Goal: Task Accomplishment & Management: Use online tool/utility

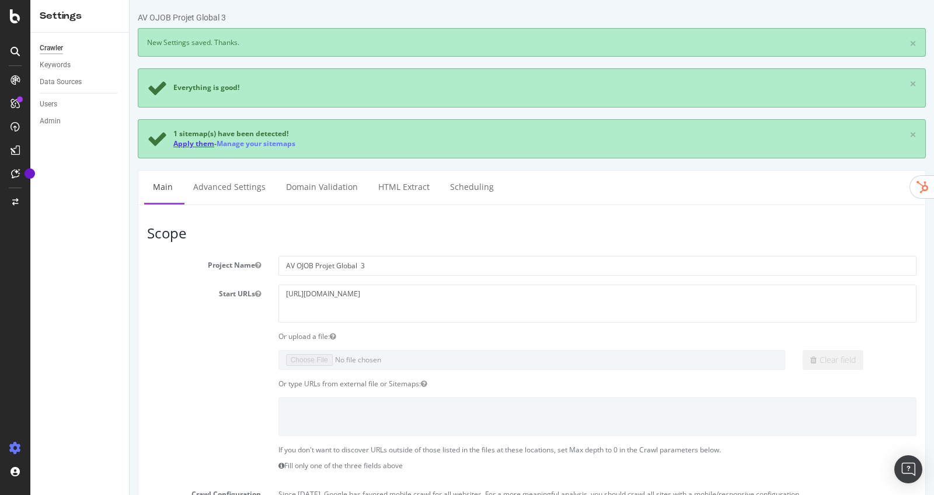
click at [185, 145] on link "Apply them" at bounding box center [193, 143] width 41 height 10
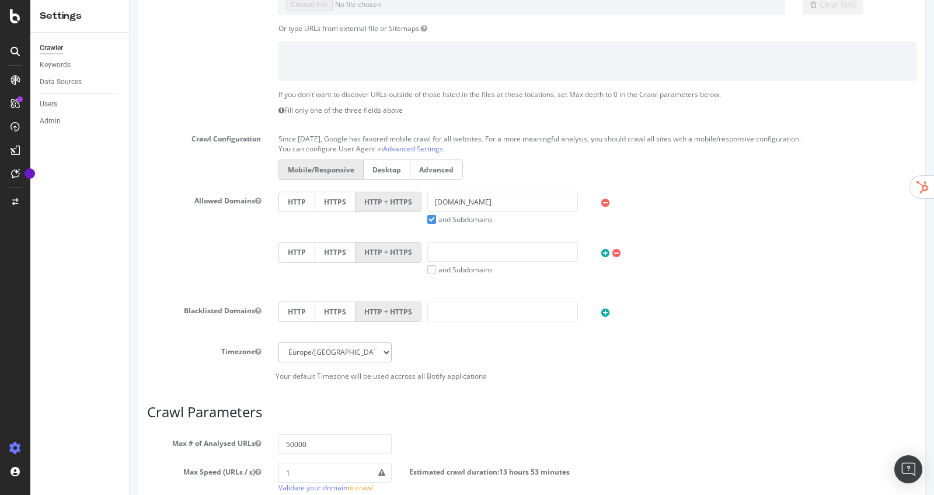
scroll to position [459, 0]
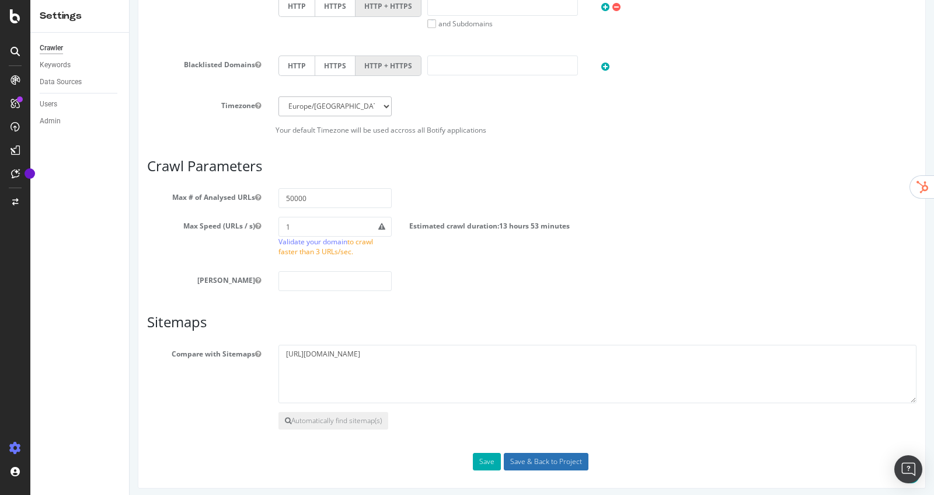
click at [572, 463] on input "Save & Back to Project" at bounding box center [546, 462] width 85 height 18
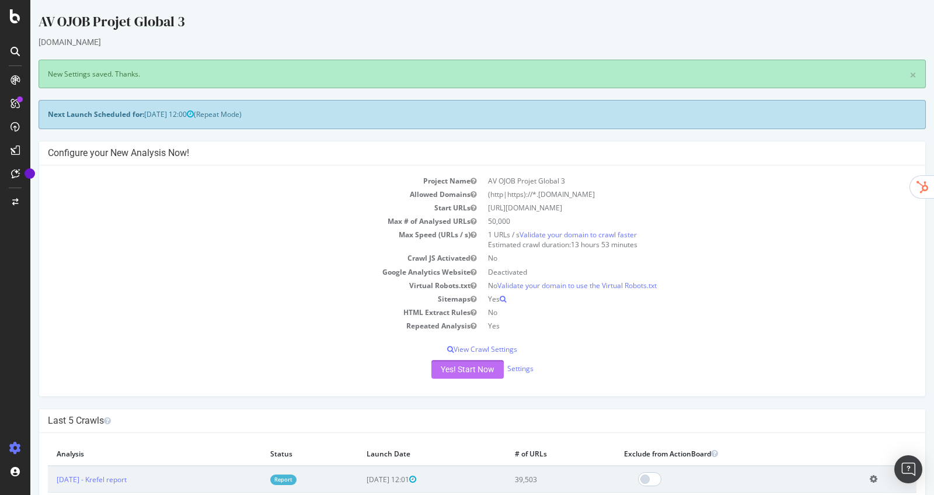
click at [468, 366] on button "Yes! Start Now" at bounding box center [468, 369] width 72 height 19
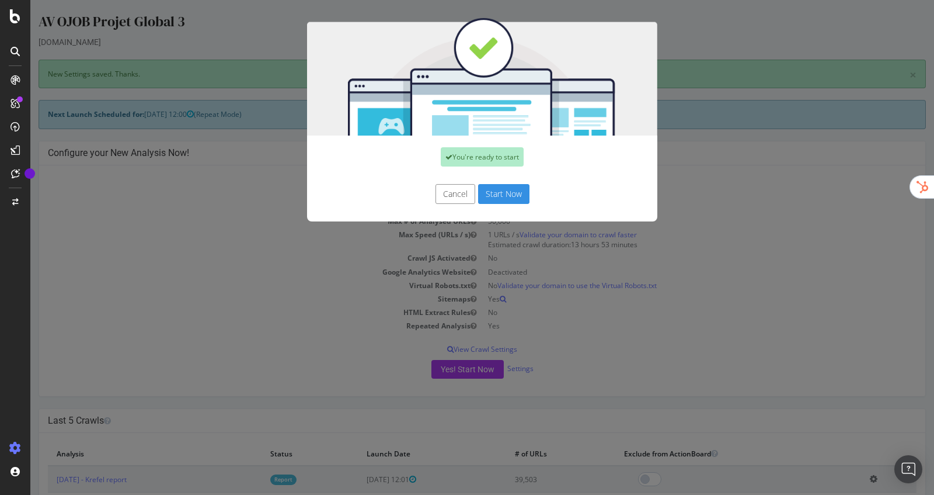
click at [505, 192] on button "Start Now" at bounding box center [503, 194] width 51 height 20
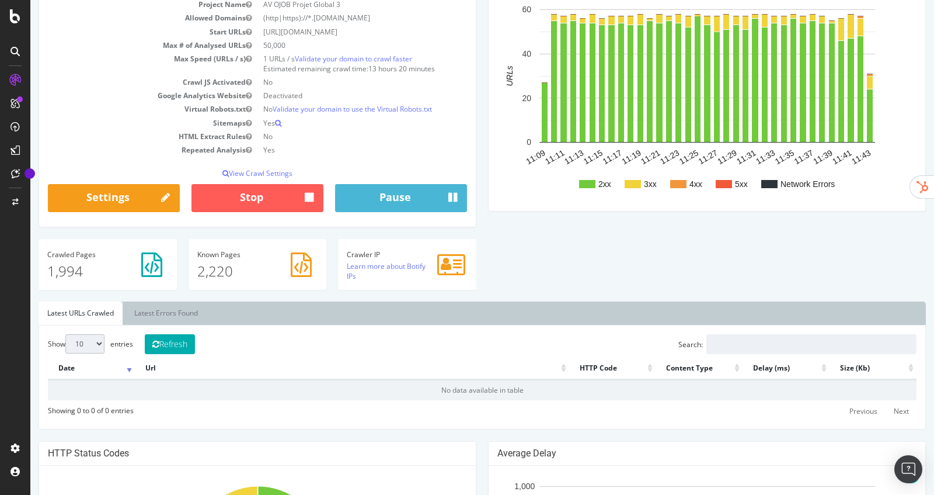
scroll to position [148, 0]
